Goal: Information Seeking & Learning: Learn about a topic

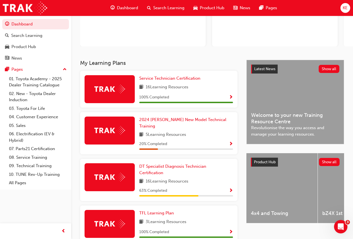
scroll to position [72, 0]
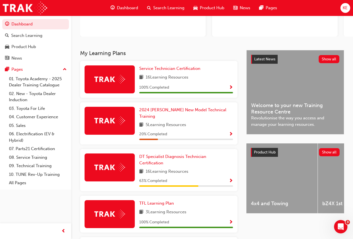
click at [124, 163] on img at bounding box center [109, 167] width 31 height 9
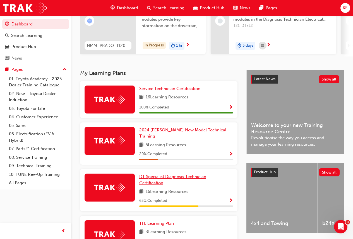
click at [146, 173] on span "DT Specialist Diagnosis Technician Certification" at bounding box center [172, 179] width 67 height 11
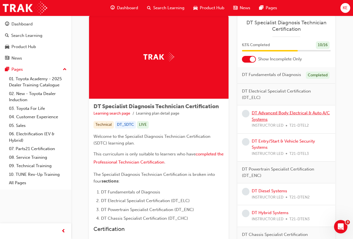
scroll to position [13, 0]
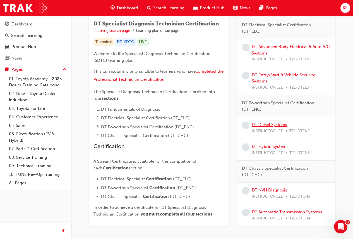
click at [232, 124] on link "DT Diesel Systems" at bounding box center [269, 124] width 35 height 5
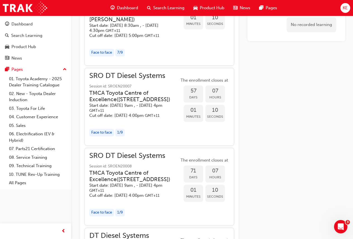
scroll to position [643, 0]
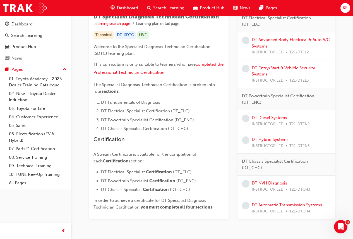
scroll to position [124, 0]
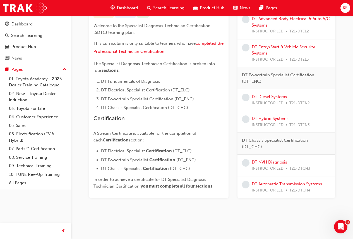
click at [232, 141] on div "DT Specialist Diagnosis Technician Certification Learning search page Learning …" at bounding box center [212, 51] width 246 height 293
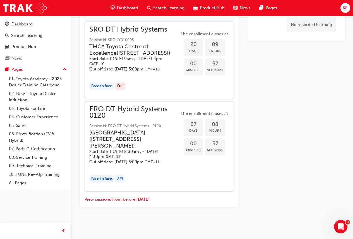
scroll to position [410, 0]
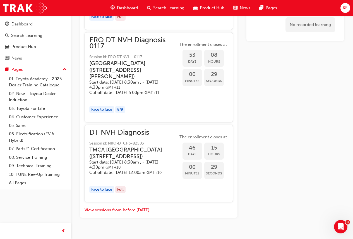
scroll to position [714, 0]
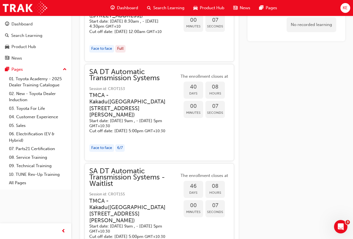
scroll to position [434, 0]
